Goal: Find specific page/section: Find specific page/section

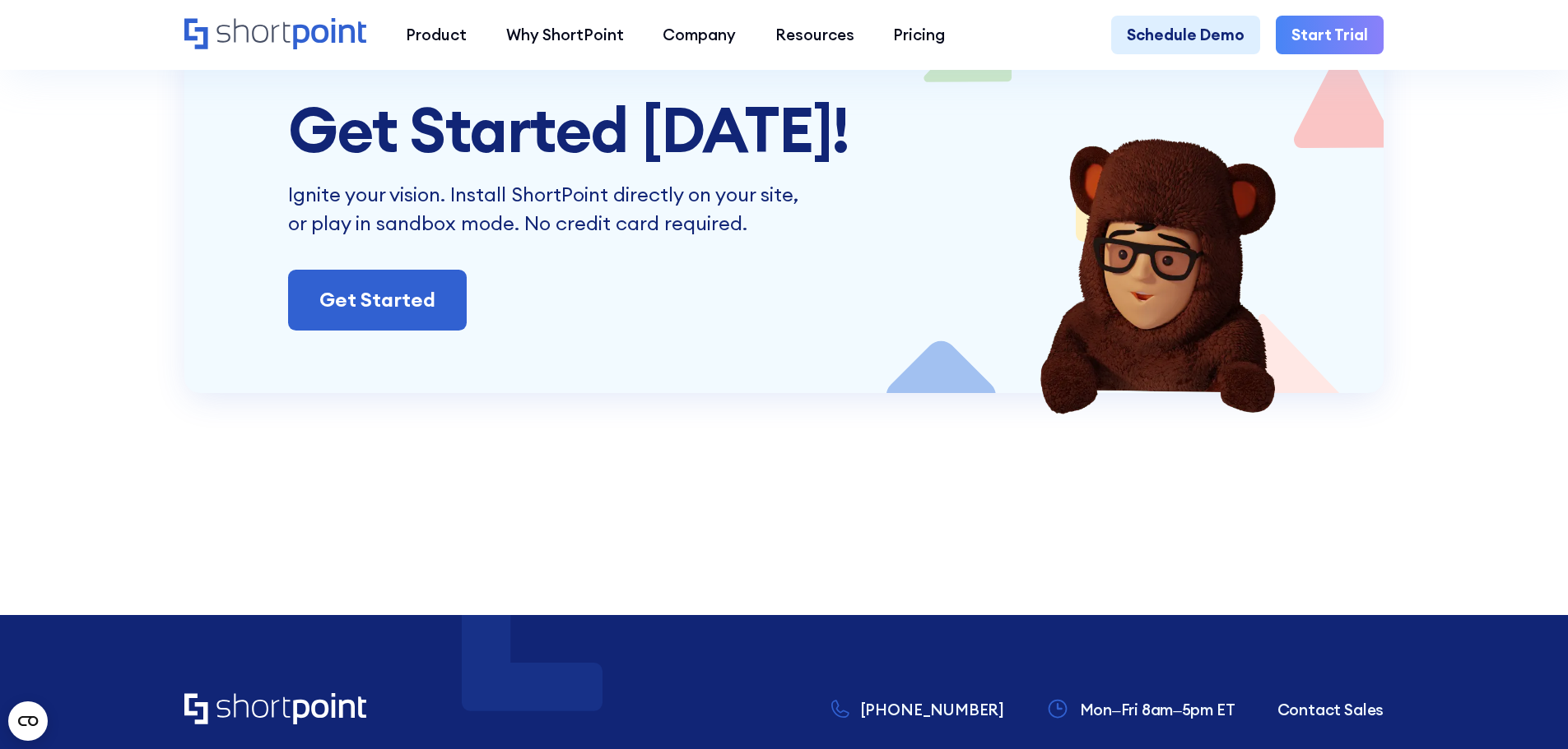
scroll to position [9706, 0]
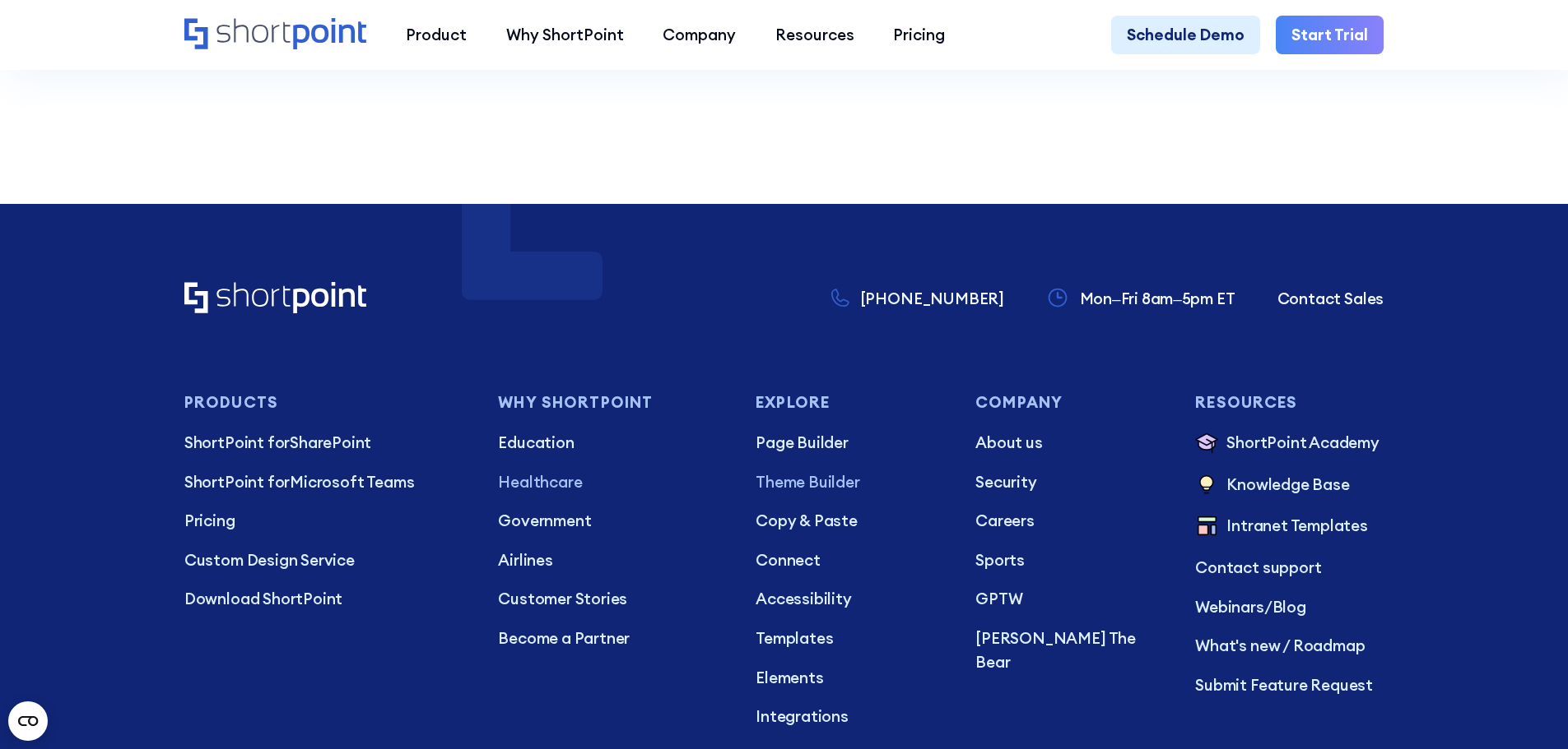
click at [523, 494] on p "Healthcare" at bounding box center [611, 482] width 226 height 24
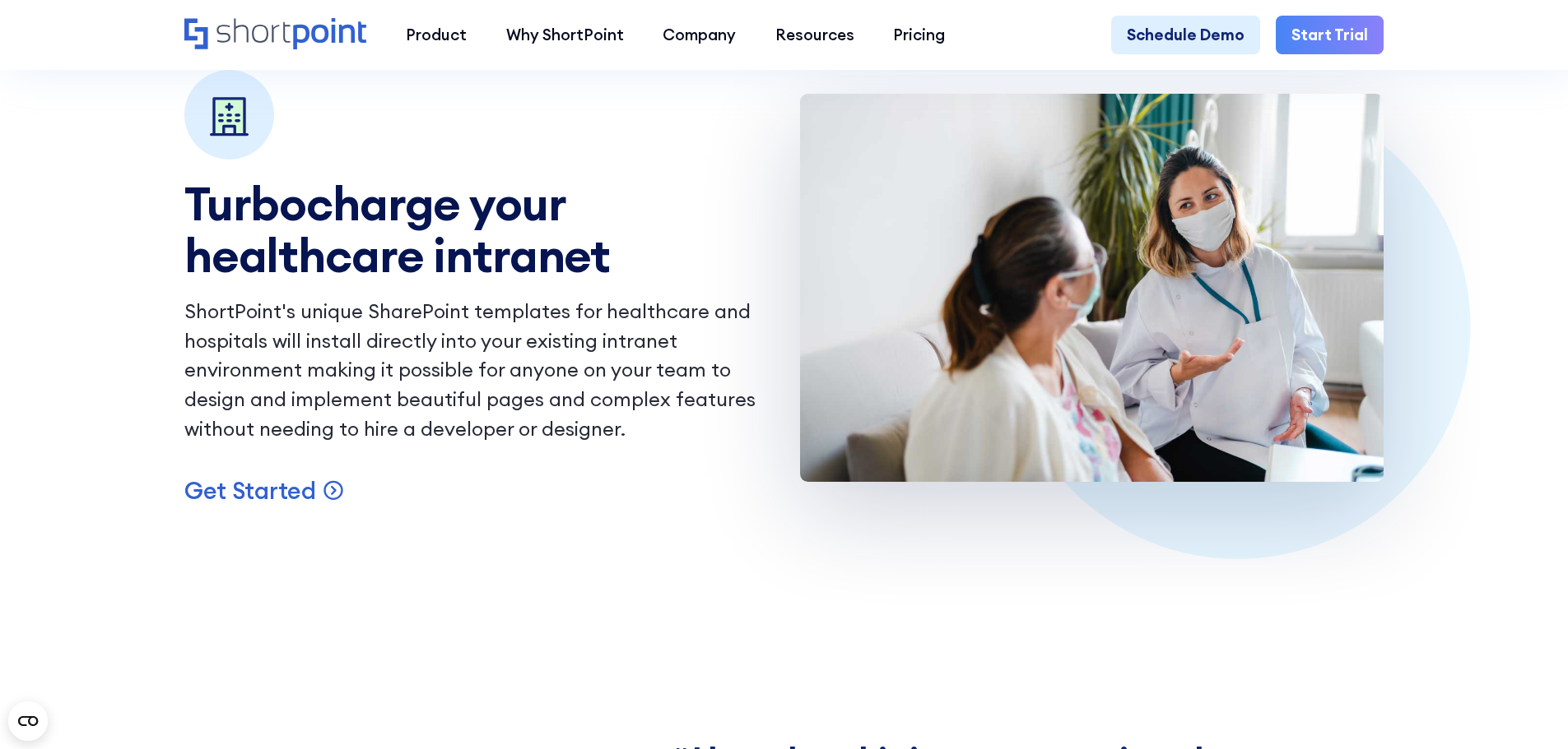
scroll to position [1481, 0]
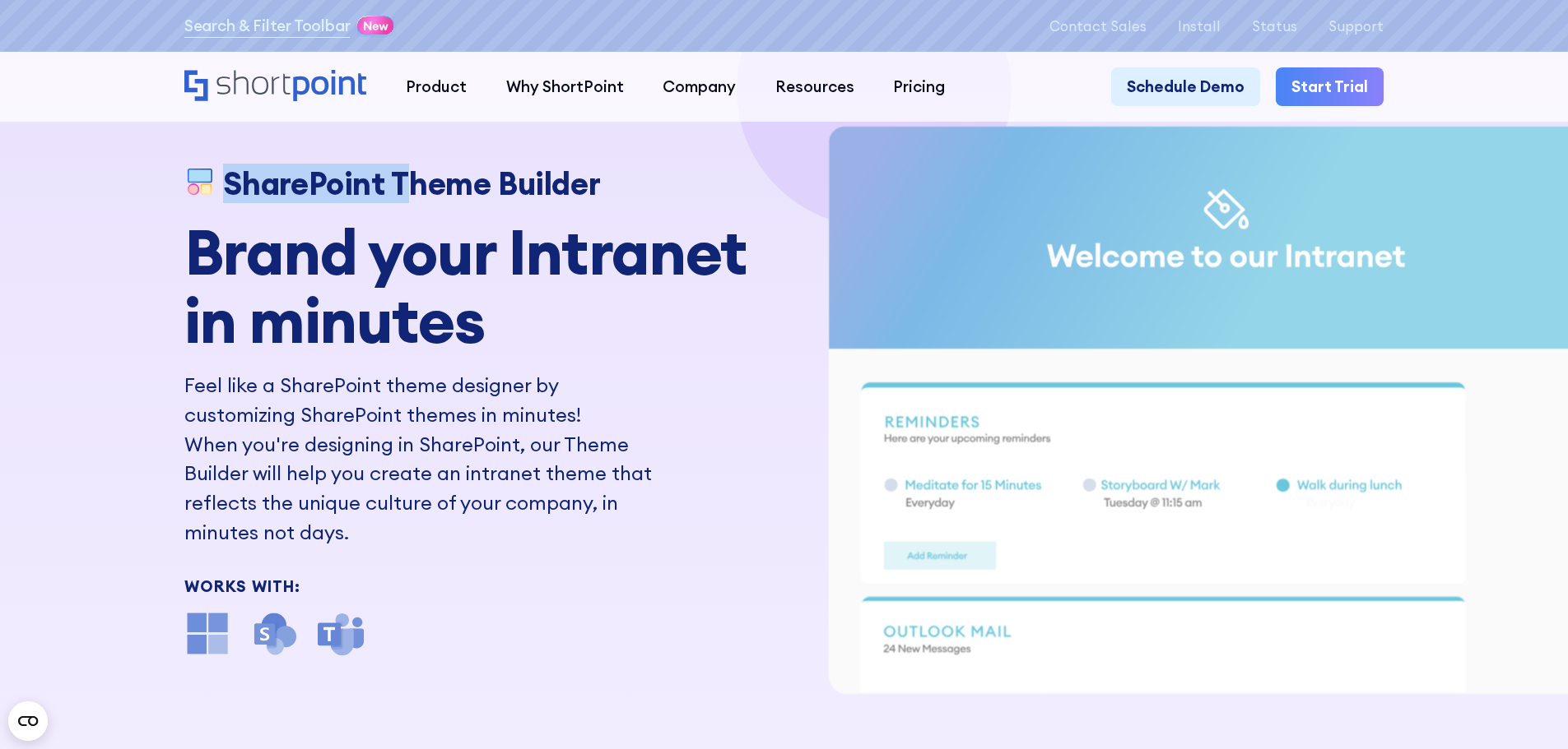
drag, startPoint x: 120, startPoint y: 176, endPoint x: 413, endPoint y: -100, distance: 402.5
click at [413, 0] on html "Search & Filter Toolbar -754 Days -22 Hours -24 Minutes -38 Seconds Until Launc…" at bounding box center [784, 374] width 1568 height 749
